Goal: Task Accomplishment & Management: Use online tool/utility

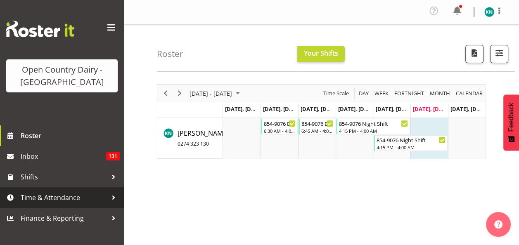
click at [73, 199] on span "Time & Attendance" at bounding box center [64, 198] width 87 height 12
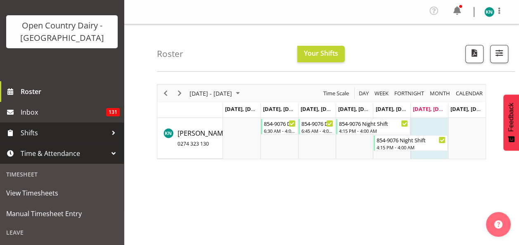
scroll to position [124, 0]
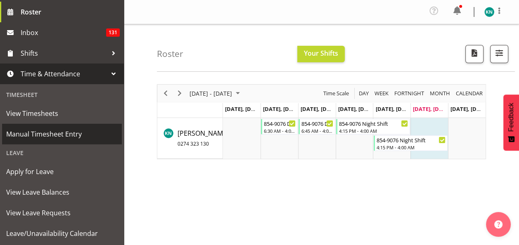
click at [71, 134] on span "Manual Timesheet Entry" at bounding box center [61, 134] width 111 height 12
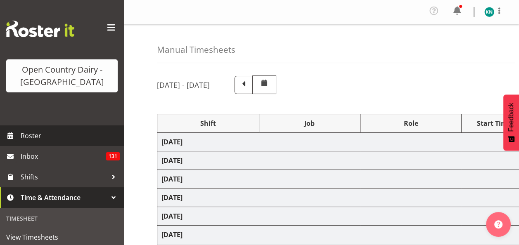
select select "80486"
select select "80480"
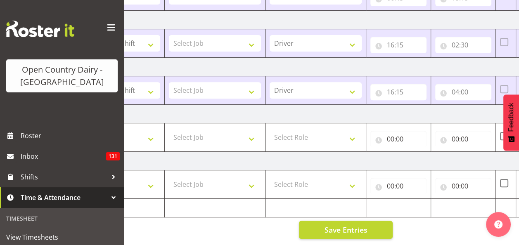
scroll to position [0, 143]
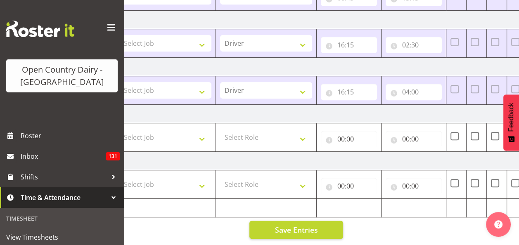
click at [412, 88] on div "04:00 00 01 02 03 04 05 06 07 08 09 10 11 12 13 14 15 16 17 18 19 20 21 22 23 :…" at bounding box center [414, 92] width 56 height 17
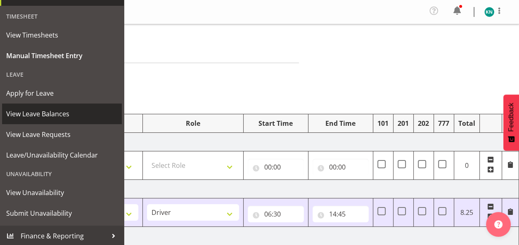
scroll to position [203, 0]
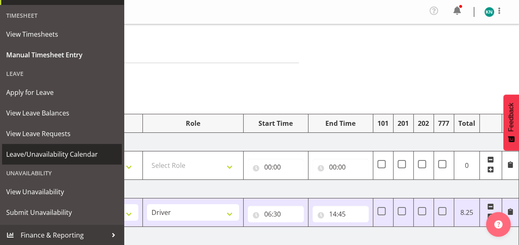
click at [61, 155] on span "Leave/Unavailability Calendar" at bounding box center [61, 154] width 111 height 12
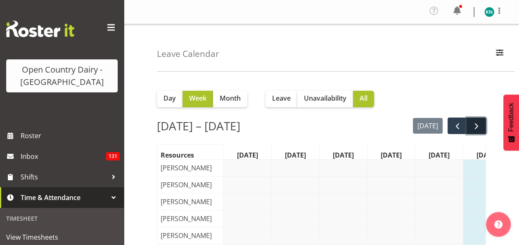
click at [479, 128] on span "next" at bounding box center [476, 126] width 10 height 10
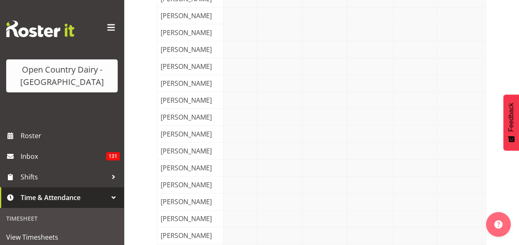
scroll to position [2389, 0]
